Goal: Task Accomplishment & Management: Use online tool/utility

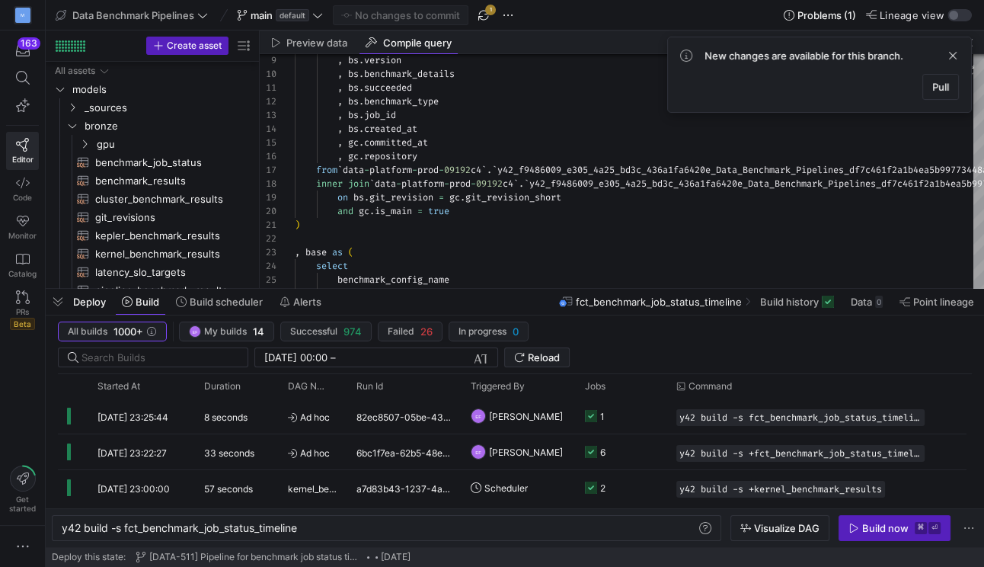
scroll to position [0, 63]
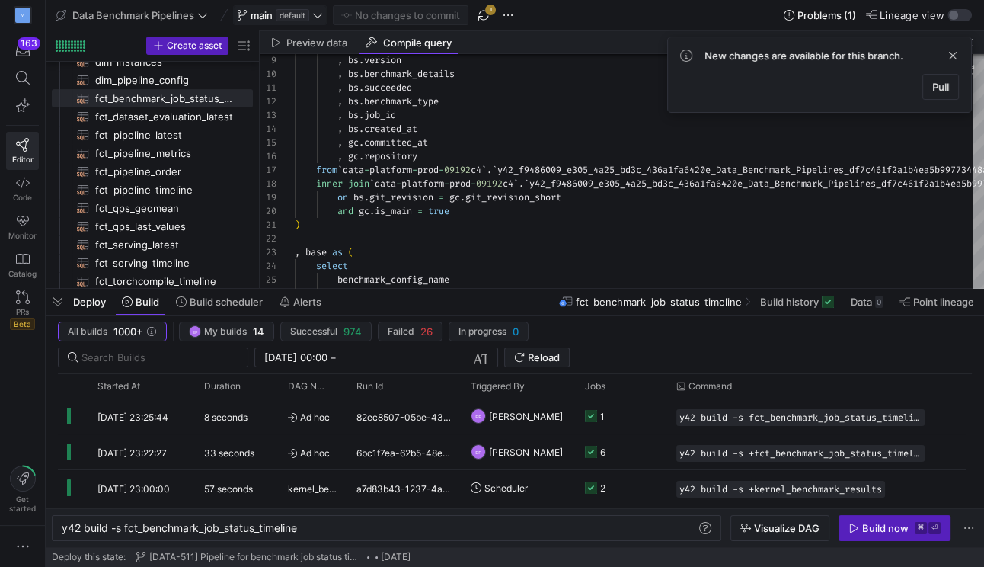
click at [312, 17] on span "main default" at bounding box center [280, 15] width 86 height 12
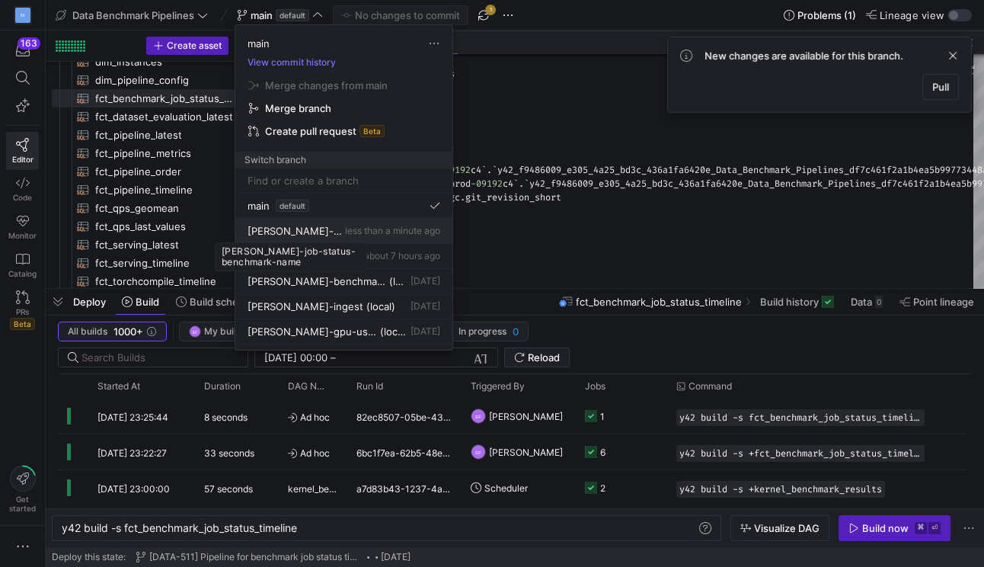
click at [296, 235] on span "[PERSON_NAME]-job-status-benchmark-name" at bounding box center [295, 231] width 94 height 12
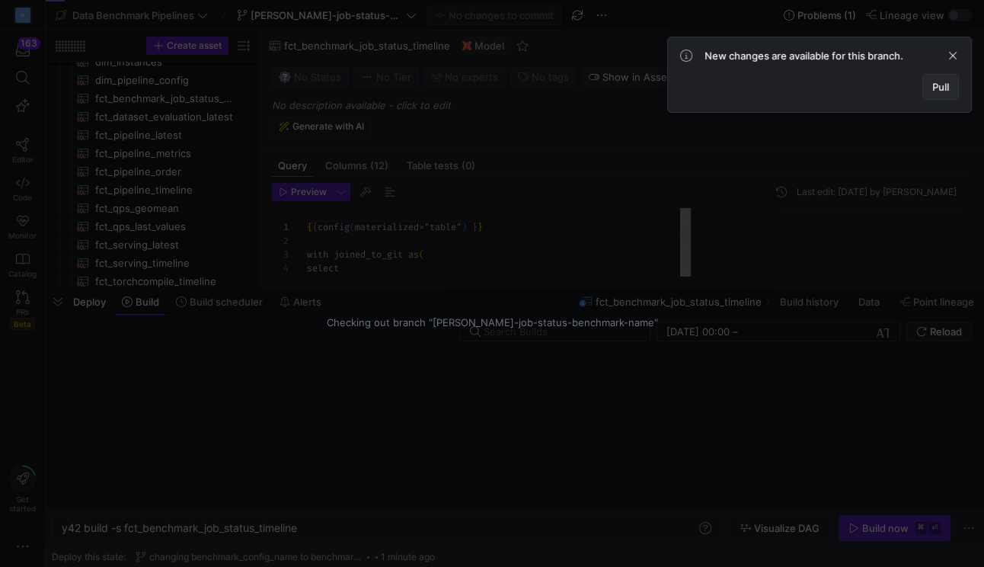
scroll to position [137, 0]
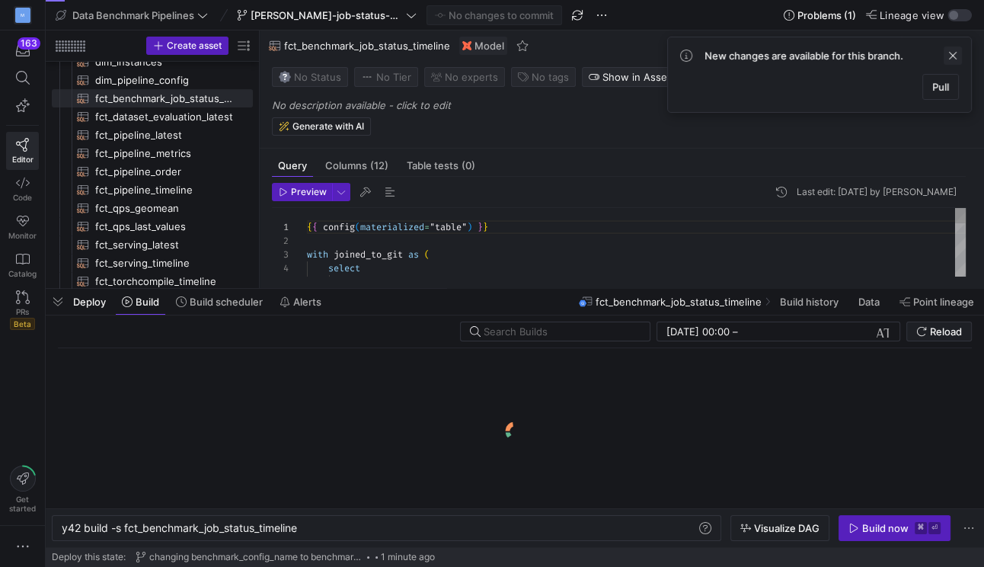
click at [951, 56] on span at bounding box center [953, 55] width 18 height 18
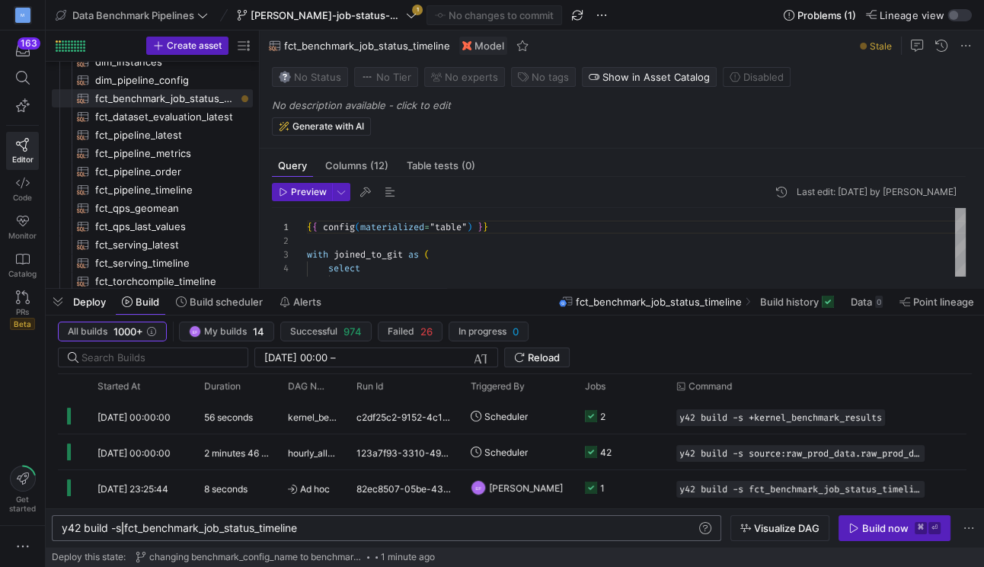
click at [123, 529] on div "y42 build -s fct_benchmark_job_status_timeline" at bounding box center [379, 528] width 635 height 12
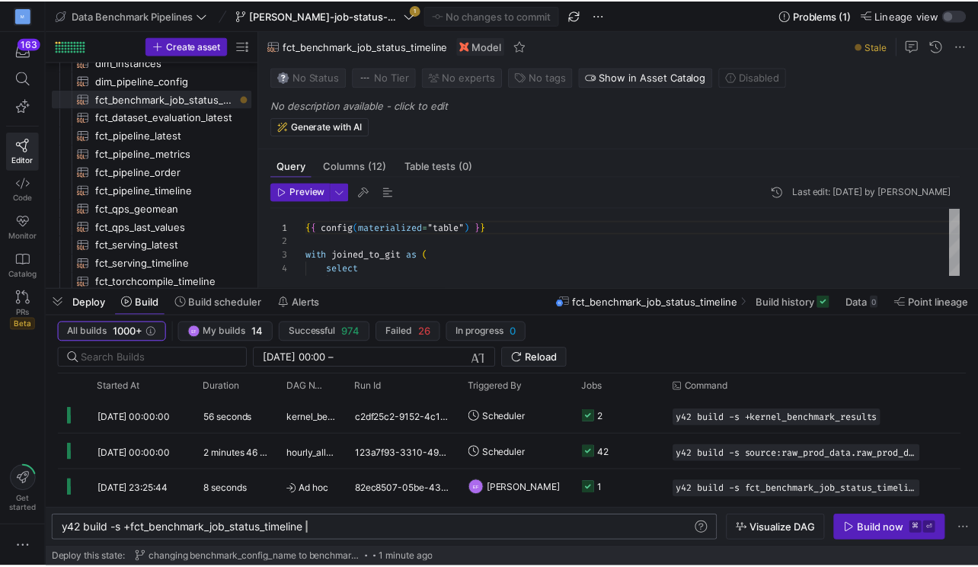
scroll to position [0, 252]
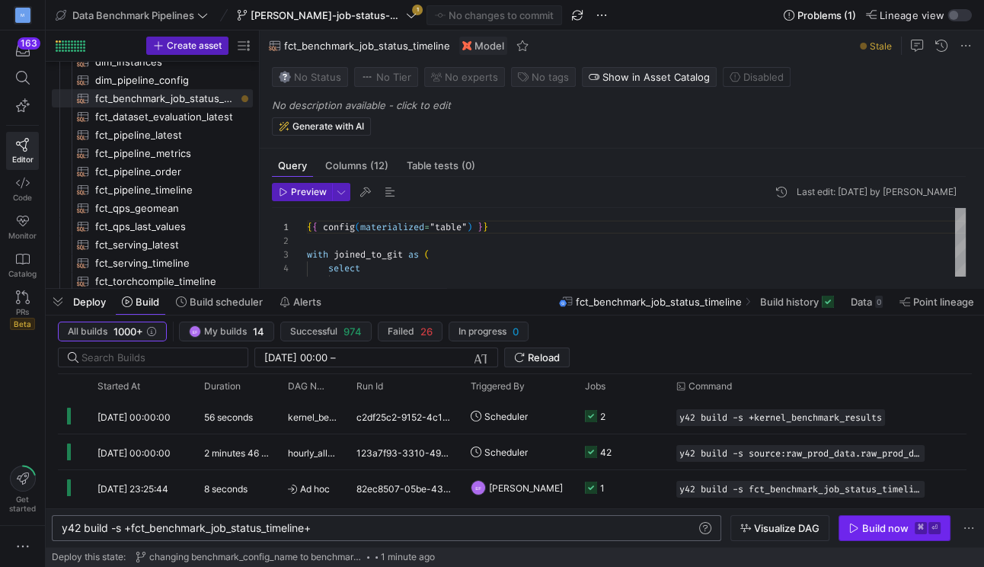
type textarea "y42 build -s +fct_benchmark_job_status_timeline+"
click at [877, 523] on div "Build now" at bounding box center [885, 528] width 46 height 12
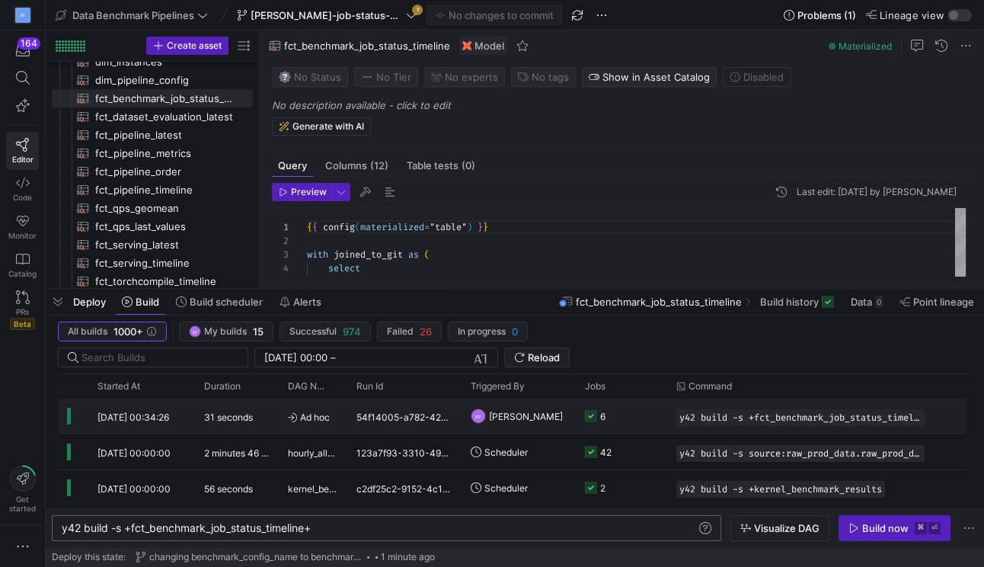
click at [614, 422] on y42-job-status-cell-renderer "6" at bounding box center [621, 416] width 73 height 34
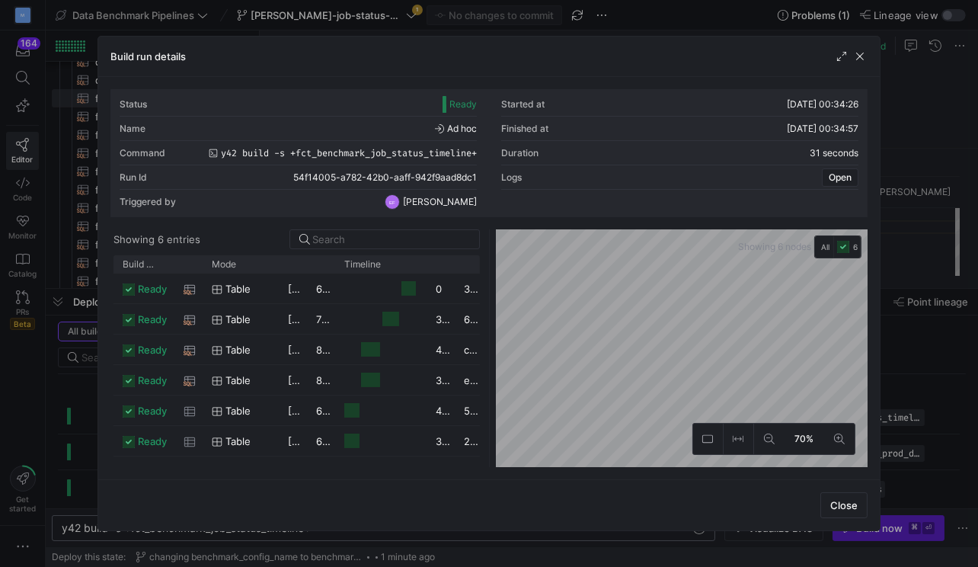
click at [466, 37] on div "Build run details" at bounding box center [488, 57] width 781 height 40
click at [462, 34] on div at bounding box center [489, 283] width 978 height 567
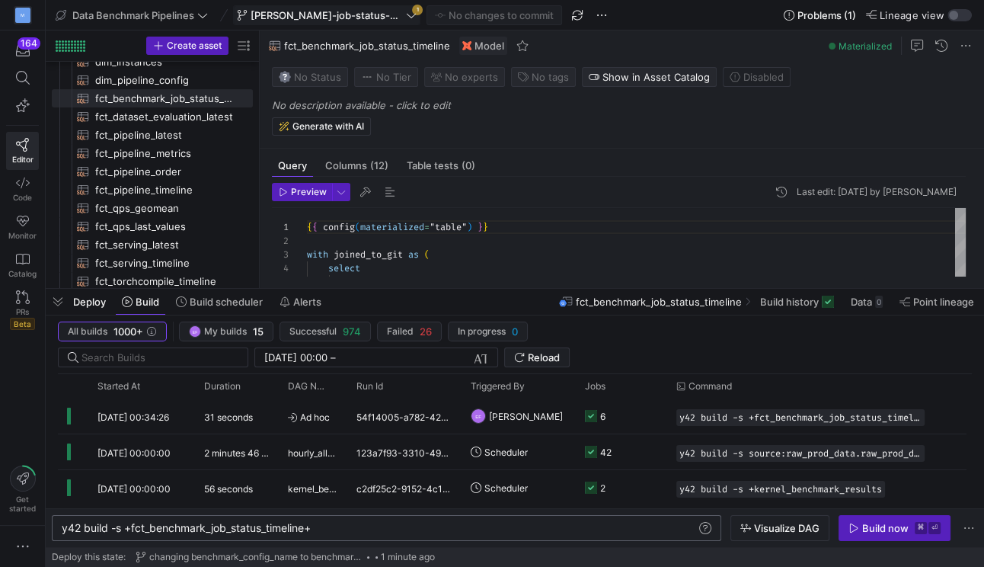
click at [416, 13] on icon at bounding box center [411, 15] width 9 height 5
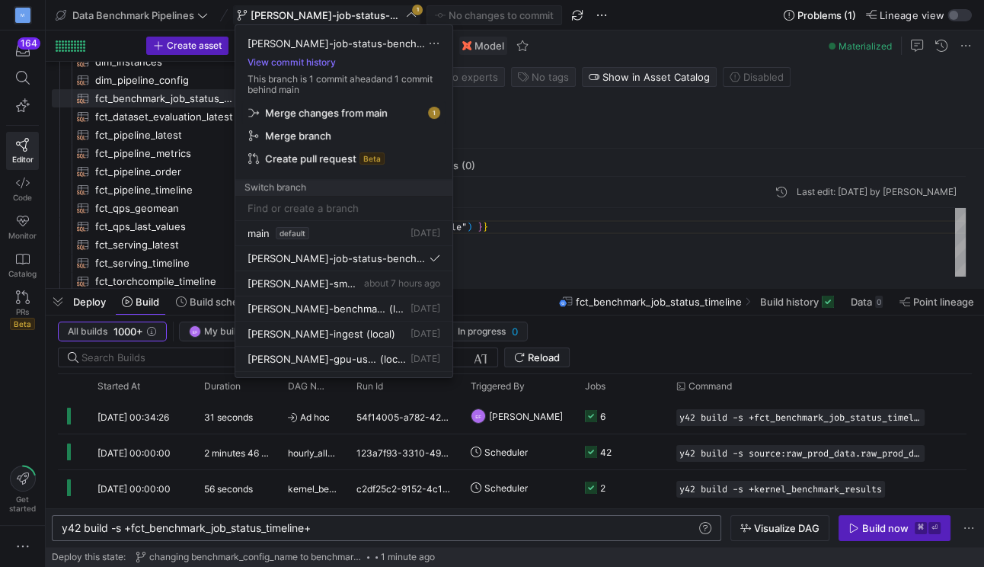
click at [369, 112] on span "Merge changes from main" at bounding box center [326, 113] width 123 height 12
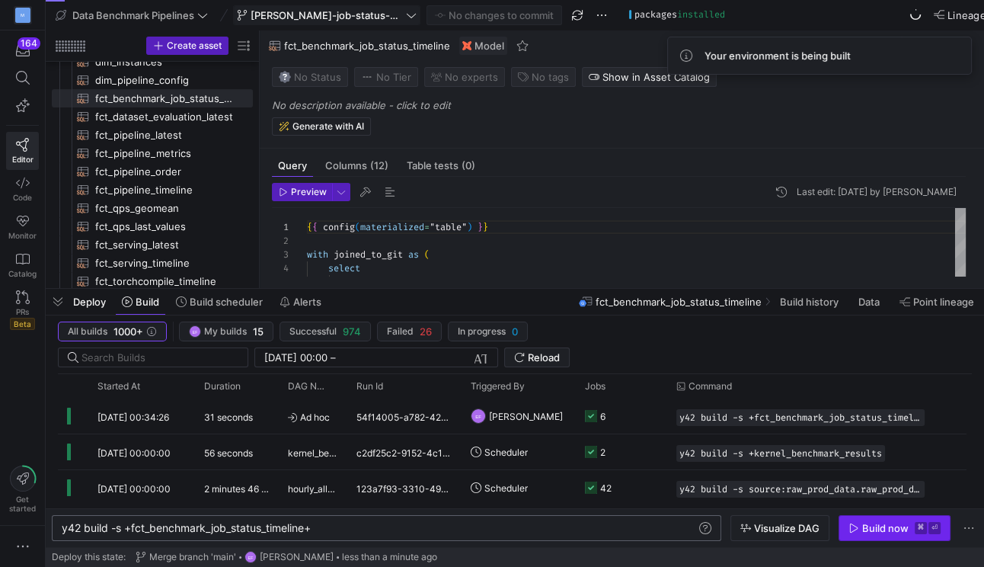
click at [881, 535] on span "button" at bounding box center [894, 528] width 110 height 24
